Goal: Task Accomplishment & Management: Use online tool/utility

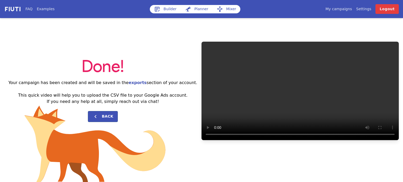
click at [160, 9] on icon at bounding box center [157, 9] width 6 height 6
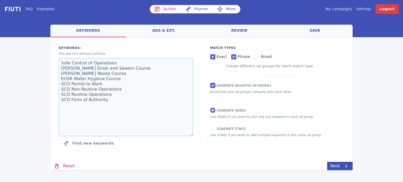
click at [161, 93] on textarea "Safe Control of Operations [PERSON_NAME] Drain and Sewers Course [PERSON_NAME] …" at bounding box center [126, 97] width 134 height 78
paste textarea "Office Removals Local Removal Companies Local Home Removals Home Packing Servic…"
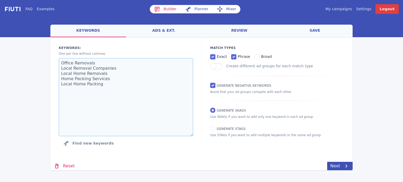
click at [149, 102] on textarea "Office Removals Local Removal Companies Local Home Removals Home Packing Servic…" at bounding box center [126, 97] width 134 height 78
type textarea "Office Removals Local Removal Companies Local Home Removals Home Packing Servic…"
click at [339, 169] on link "Next" at bounding box center [339, 166] width 25 height 8
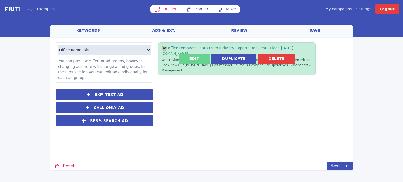
click at [202, 54] on button "Edit" at bounding box center [194, 59] width 31 height 10
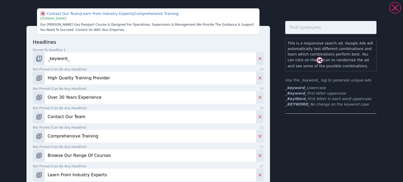
click at [87, 80] on input "High Quality Training Provider" at bounding box center [151, 78] width 212 height 13
paste input "Pivot Removals"
type input "Pivot Removals"
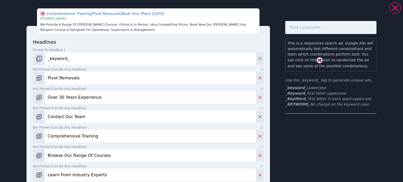
click at [72, 95] on input "Over 30 Years Experience" at bounding box center [151, 97] width 212 height 13
paste input "Moving Home? Contact Us"
type input "Moving Home? Contact Us"
click at [65, 116] on input "Contact Our Team" at bounding box center [151, 117] width 212 height 13
paste input "Trusted Home Removal Services"
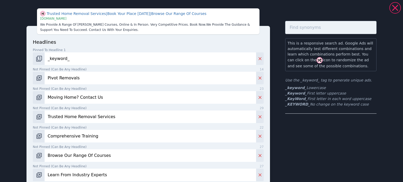
type input "Trusted Home Removal Services"
click at [53, 138] on input "Comprehensive Training" at bounding box center [151, 136] width 212 height 13
paste input "Packing & Moving, We Do It All"
type input "Packing & Moving, We Do It All"
click at [61, 159] on input "Browse Our Range Of Courses" at bounding box center [151, 156] width 212 height 13
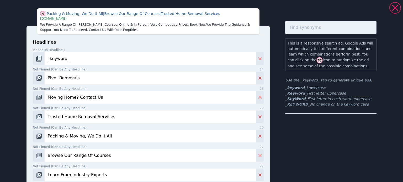
paste input "Call For A Quote [DATE]"
type input "Call For A Quote [DATE]"
click at [67, 174] on input "Learn From Industry Experts" at bounding box center [151, 175] width 212 height 13
paste input "Competitive Removal Rate"
type input "Competitive Removal Rates"
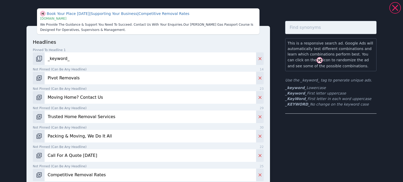
scroll to position [79, 0]
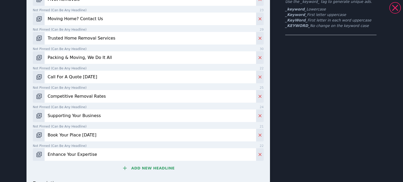
click at [69, 119] on input "Supporting Your Business" at bounding box center [151, 116] width 212 height 13
paste input "Reliable & Efficient Removal"
type input "Reliable & Efficient Removals"
click at [63, 134] on input "Book Your Place [DATE]" at bounding box center [151, 135] width 212 height 13
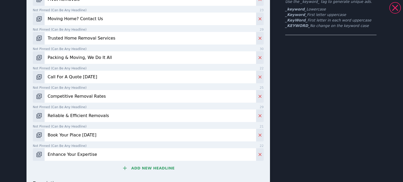
click at [63, 134] on input "Book Your Place [DATE]" at bounding box center [151, 135] width 212 height 13
click at [70, 155] on input "Enhance Your Expertise" at bounding box center [151, 155] width 212 height 13
click at [84, 130] on input "Not pinned (Can be any headline) 0" at bounding box center [151, 135] width 212 height 13
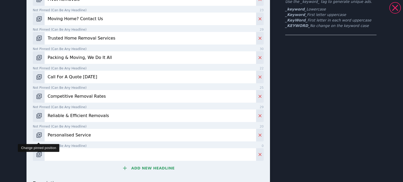
type input "Personalised Service"
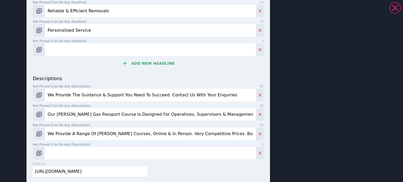
click at [69, 97] on input "We Provide The Guidance & Support You Need To Succeed. Contact Us With Your Enq…" at bounding box center [151, 95] width 212 height 13
paste input "are a friendly, reliable, affordable house removals service. Get a free quote […"
type input "We are a friendly, reliable, affordable house removals service. Get a free quot…"
click at [63, 116] on input "Our [PERSON_NAME] Gas Passport Course Is Designed For Operatives, Supervisors &…" at bounding box center [151, 114] width 212 height 13
paste input "We provide a stress-free, full-service removals experience"
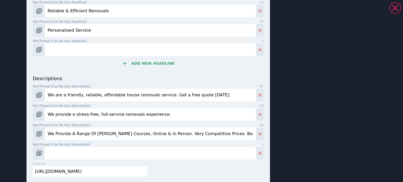
scroll to position [179, 0]
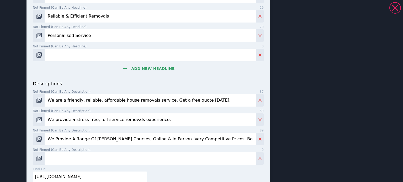
type input "We provide a stress-free, full-service removals experience."
click at [90, 134] on input "We Provide A Range Of [PERSON_NAME] Courses, Online & In Person. Very Competiti…" at bounding box center [151, 139] width 212 height 13
paste input "Glasgow’s experts in removals, offering quality packing and moving services."
type input "Glasgow’s experts in removals, offering quality packing and moving services."
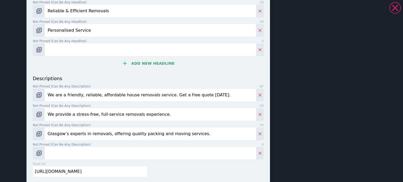
click at [108, 135] on input "Glasgow’s experts in removals, offering quality packing and moving services." at bounding box center [151, 134] width 212 height 13
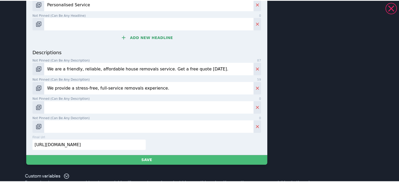
scroll to position [223, 0]
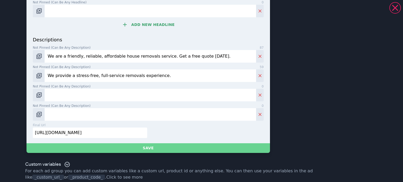
click at [101, 146] on button "Save" at bounding box center [149, 149] width 244 height 10
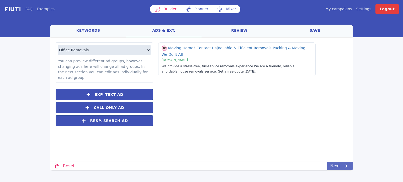
click at [335, 164] on link "Next" at bounding box center [339, 166] width 25 height 8
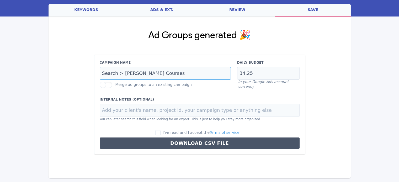
click at [162, 72] on input "Search > [PERSON_NAME] Courses" at bounding box center [165, 73] width 131 height 13
click at [267, 69] on input "34.25" at bounding box center [268, 73] width 62 height 13
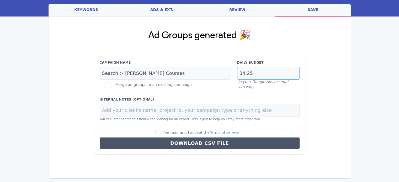
click at [267, 69] on input "34.25" at bounding box center [268, 73] width 62 height 13
type input "20"
click at [180, 74] on input "Search > [PERSON_NAME] Courses" at bounding box center [165, 73] width 131 height 13
paste input "Removals [Exact]"
type input "Search > Removals [Exact]"
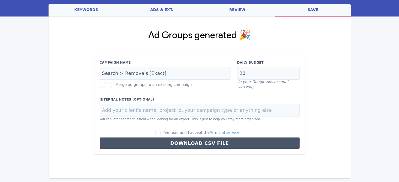
click at [171, 131] on span "I've read and I accept the Terms of service" at bounding box center [201, 133] width 77 height 4
click at [161, 130] on input "I've read and I accept the Terms of service" at bounding box center [157, 132] width 5 height 5
checkbox input "true"
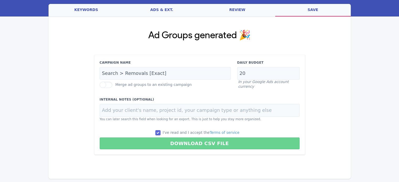
click at [170, 141] on button "Download CSV File" at bounding box center [200, 144] width 200 height 12
